Goal: Find contact information: Find contact information

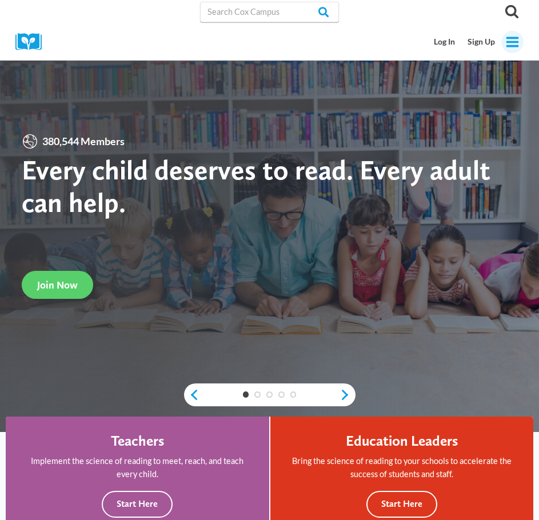
click at [507, 41] on icon "Toggle Menu" at bounding box center [512, 42] width 14 height 14
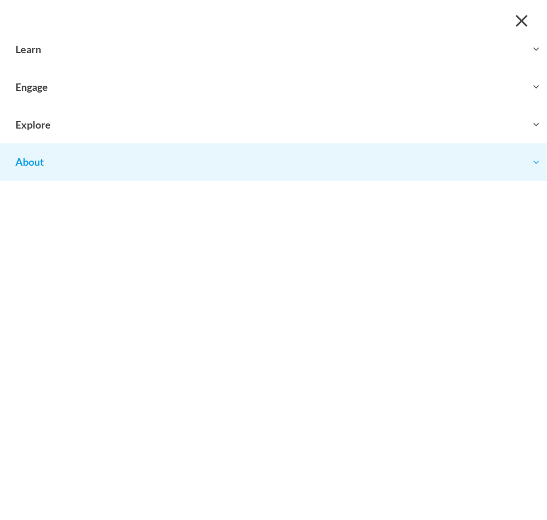
click at [39, 167] on button "Toggle child menu Expand" at bounding box center [273, 161] width 547 height 37
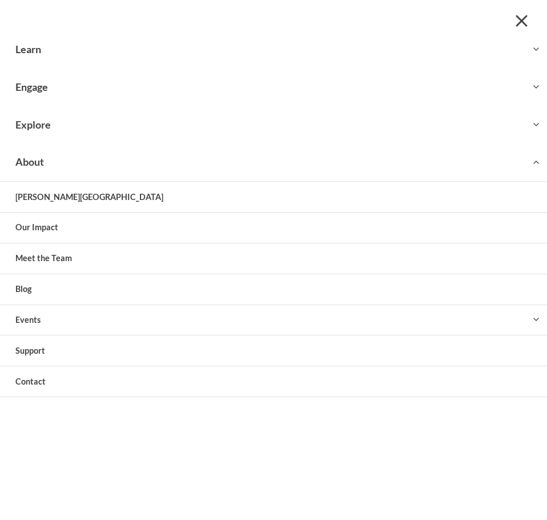
click at [31, 386] on link "Contact" at bounding box center [273, 381] width 547 height 30
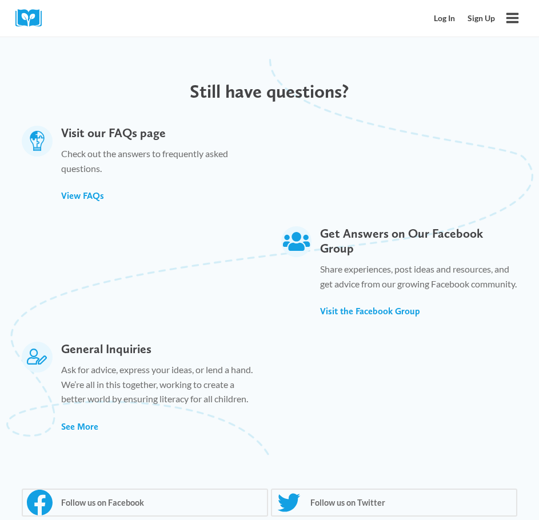
scroll to position [857, 0]
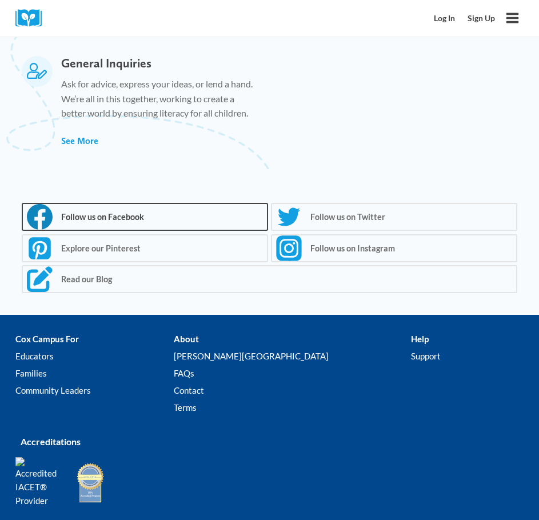
click at [122, 212] on span "Follow us on Facebook" at bounding box center [101, 217] width 86 height 10
